Goal: Information Seeking & Learning: Learn about a topic

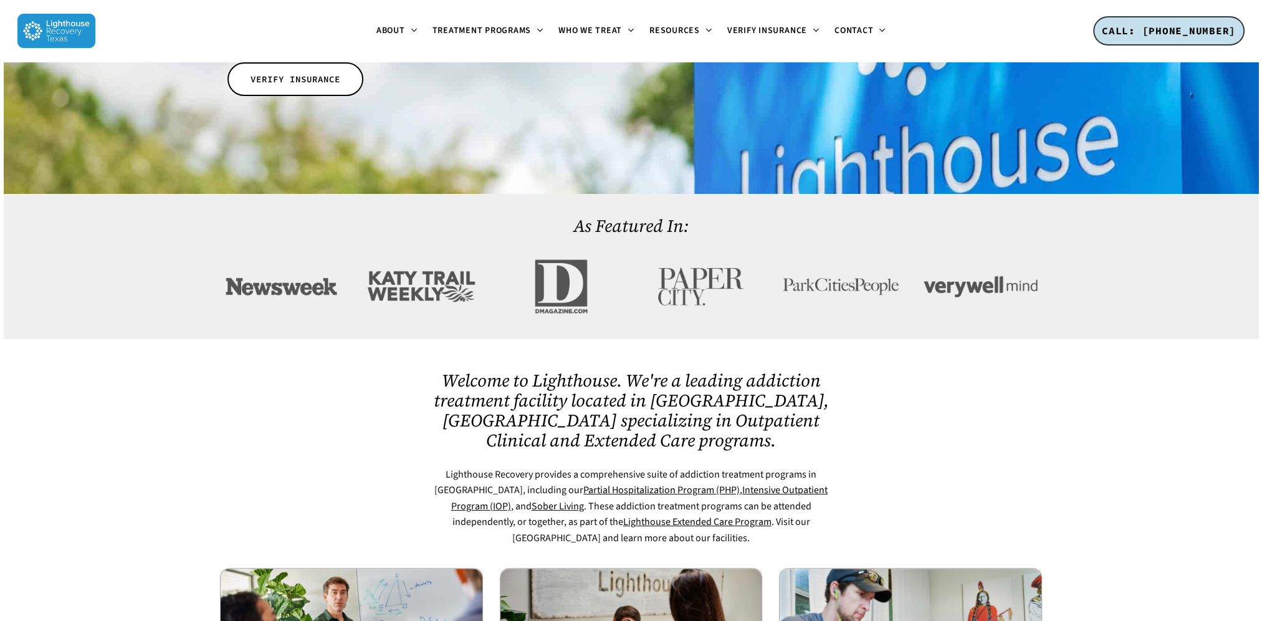
scroll to position [374, 0]
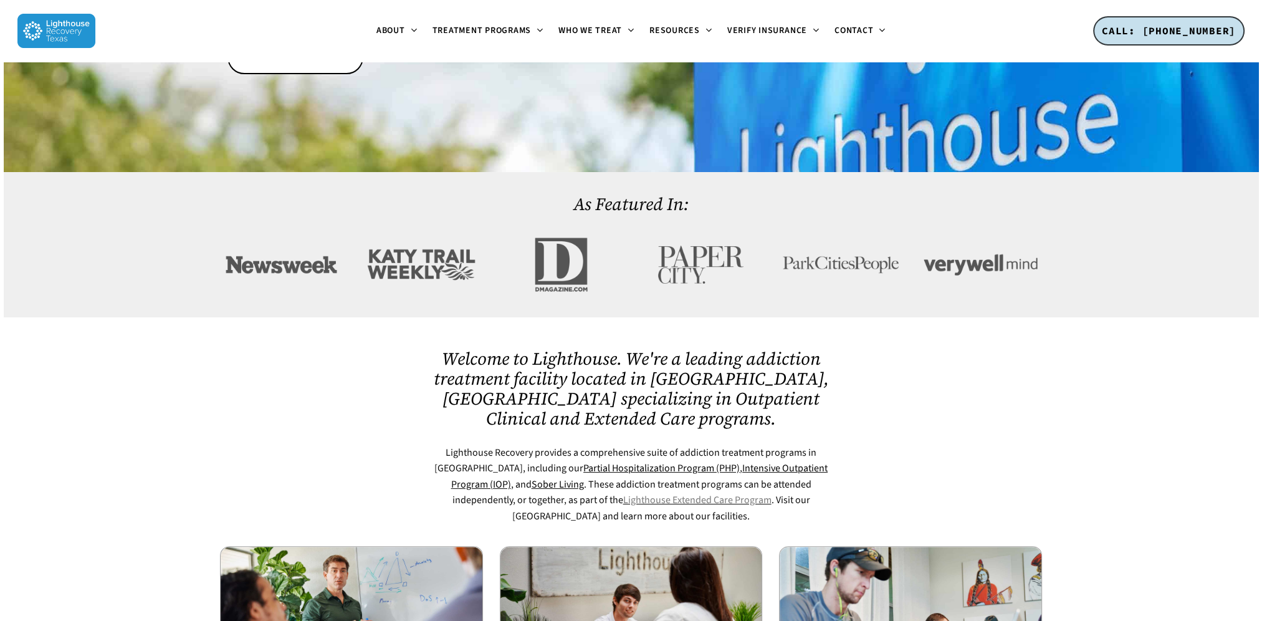
click at [623, 493] on link "Lighthouse Extended Care Program" at bounding box center [697, 500] width 148 height 14
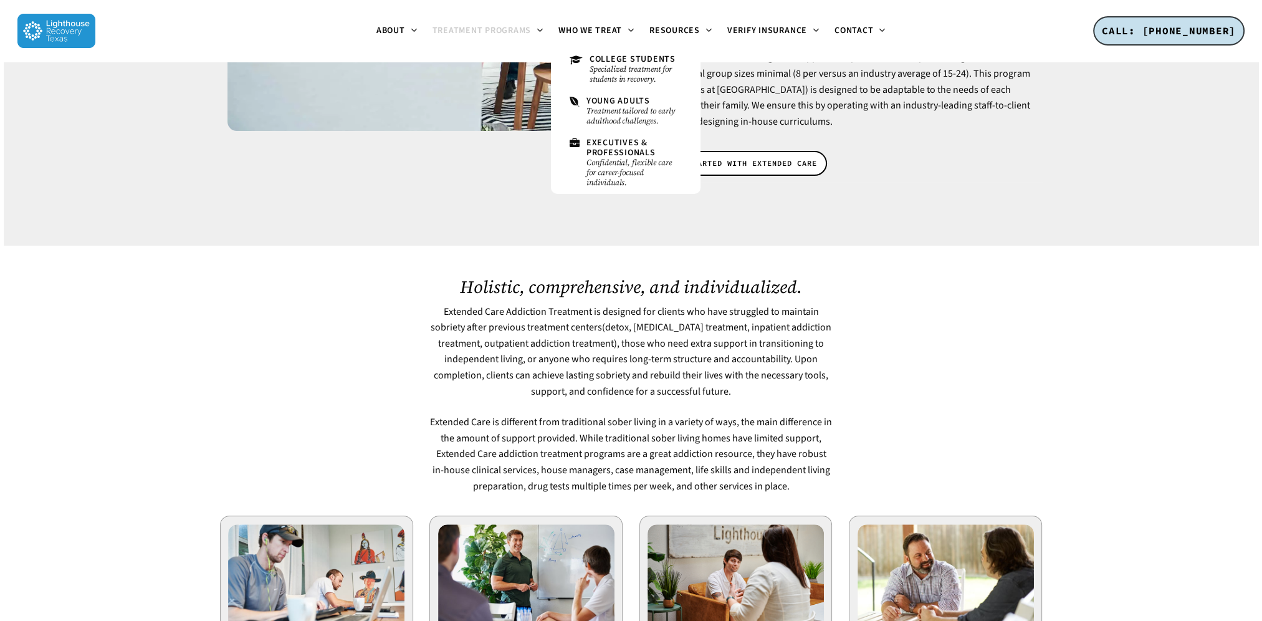
scroll to position [312, 0]
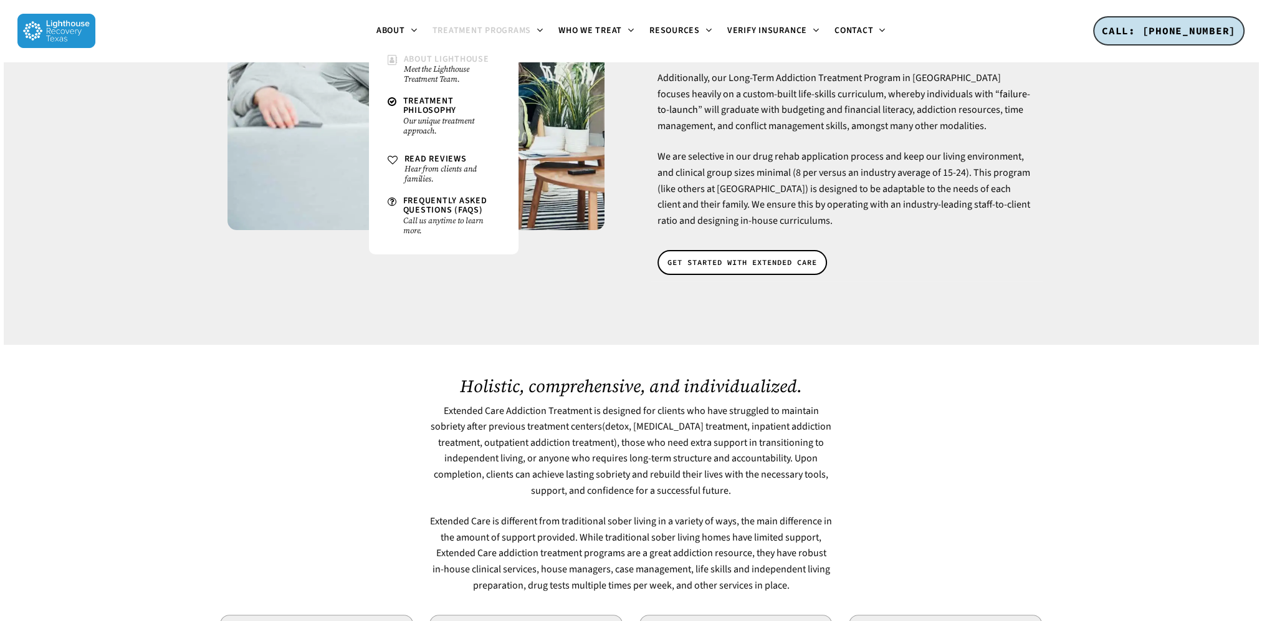
click at [394, 70] on link "About Lighthouse Meet the Lighthouse Treatment Team." at bounding box center [443, 70] width 125 height 42
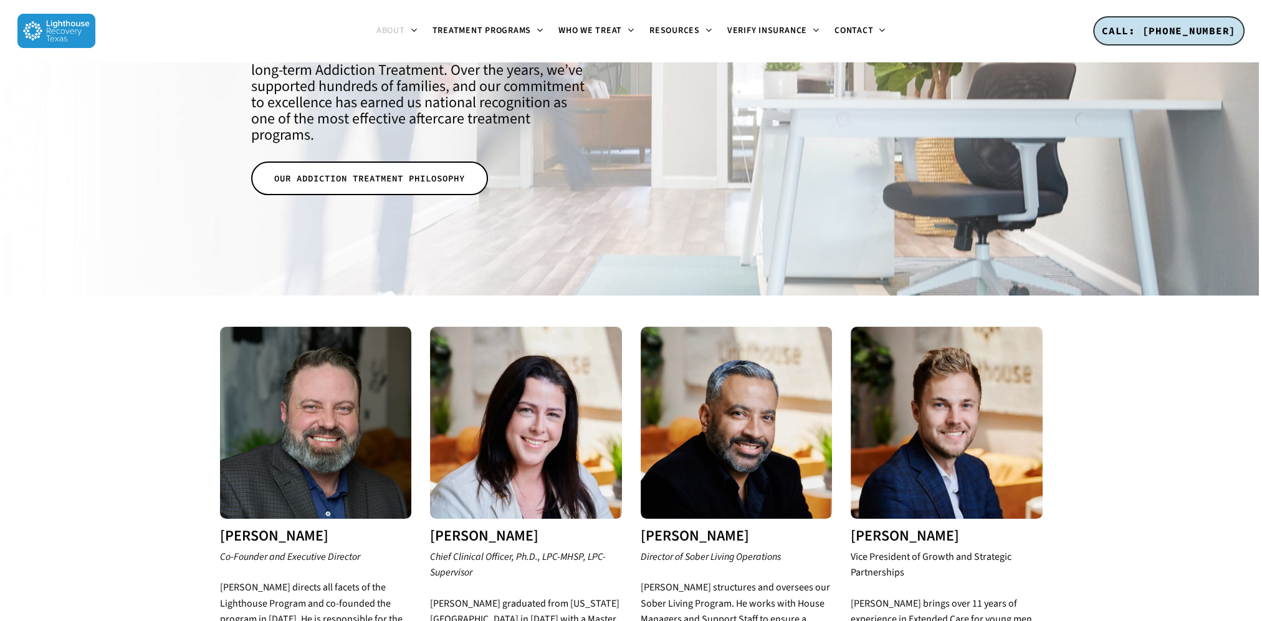
scroll to position [249, 0]
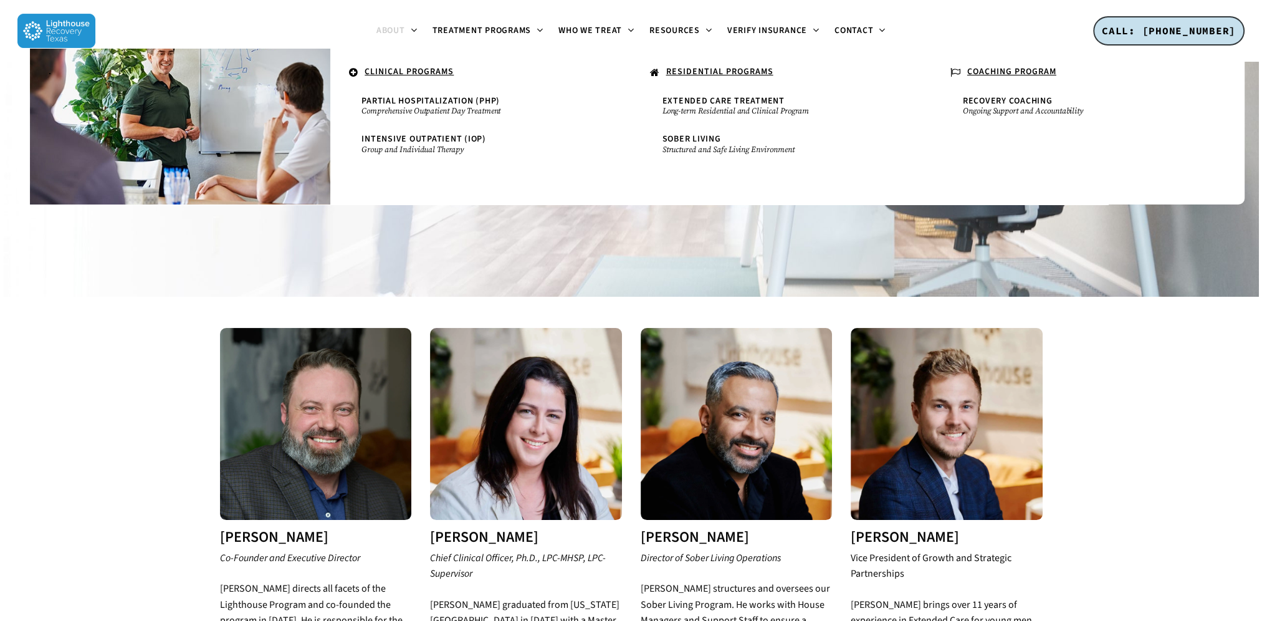
click at [423, 68] on u "CLINICAL PROGRAMS" at bounding box center [409, 71] width 89 height 12
click at [681, 108] on small "Long-term Residential and Clinical Program" at bounding box center [782, 111] width 238 height 10
